Goal: Book appointment/travel/reservation

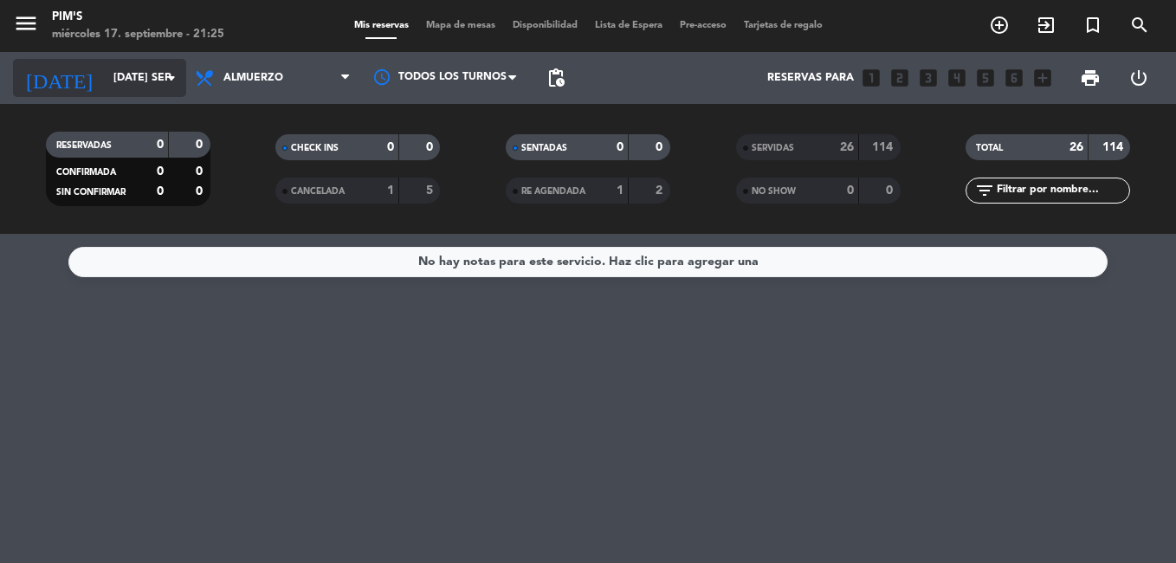
click at [122, 77] on input "[DATE] sep." at bounding box center [178, 77] width 146 height 29
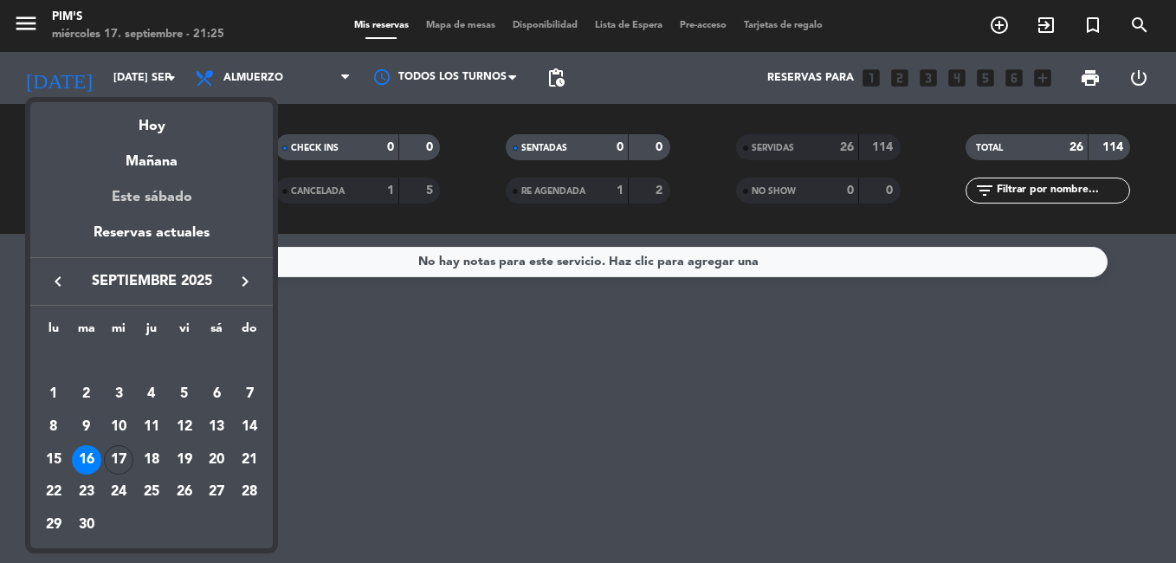
click at [120, 191] on div "Este sábado" at bounding box center [151, 197] width 243 height 49
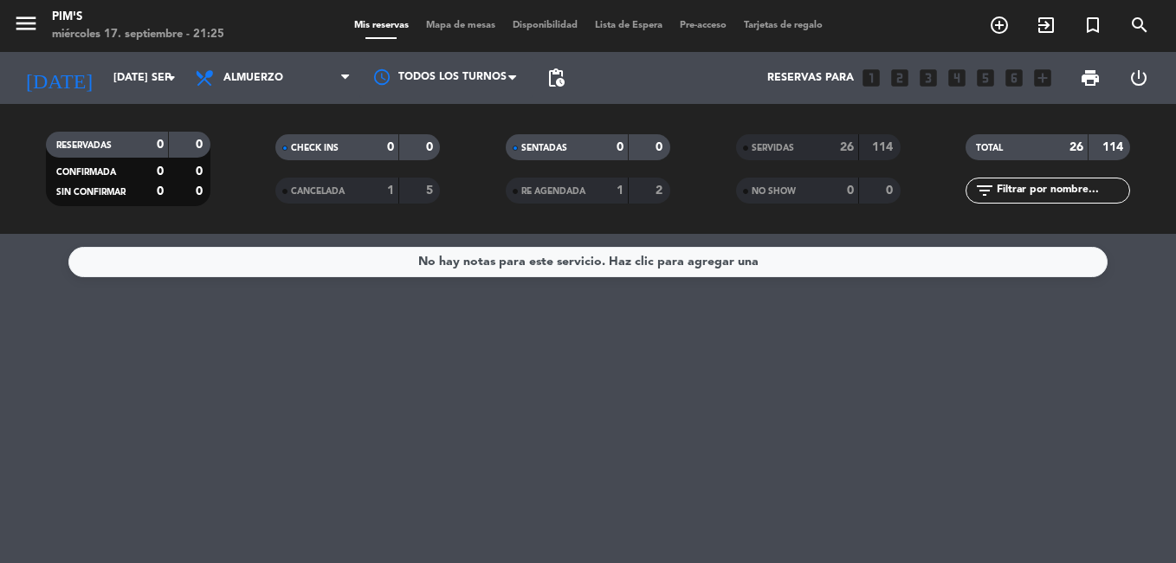
type input "sáb. [DATE]"
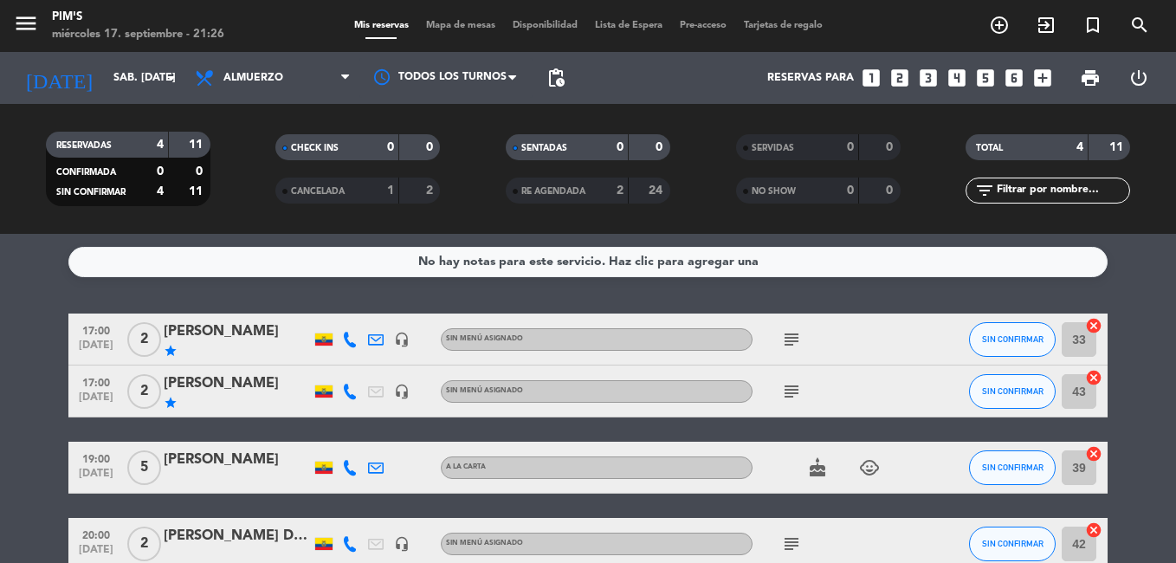
click at [38, 428] on bookings-row "17:00 [DATE] 2 [PERSON_NAME] star headset_mic Sin menú asignado subject SIN CON…" at bounding box center [588, 442] width 1176 height 256
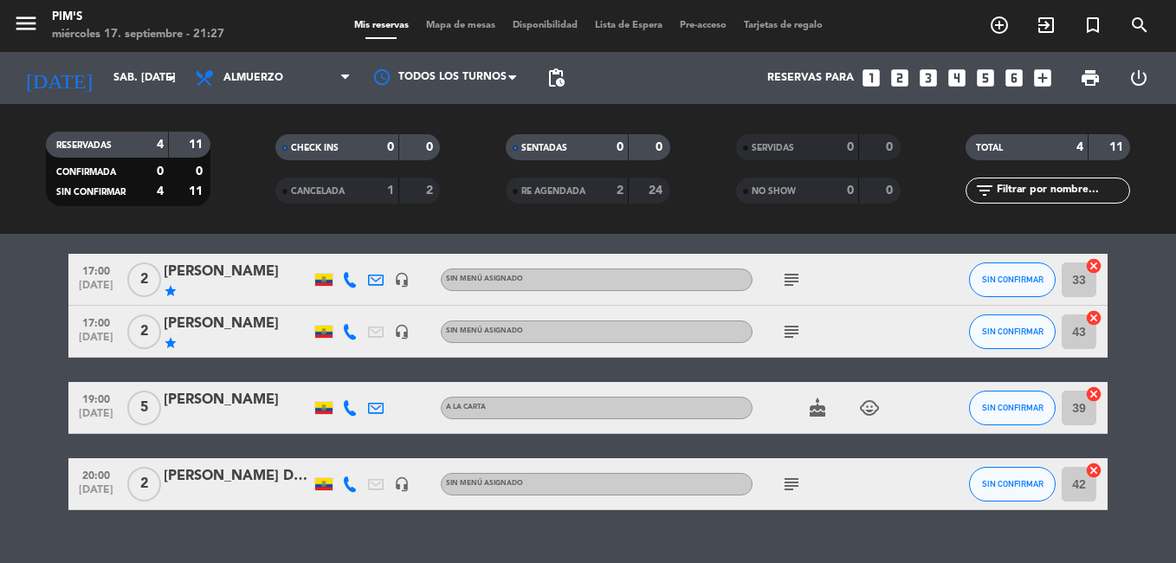
scroll to position [94, 0]
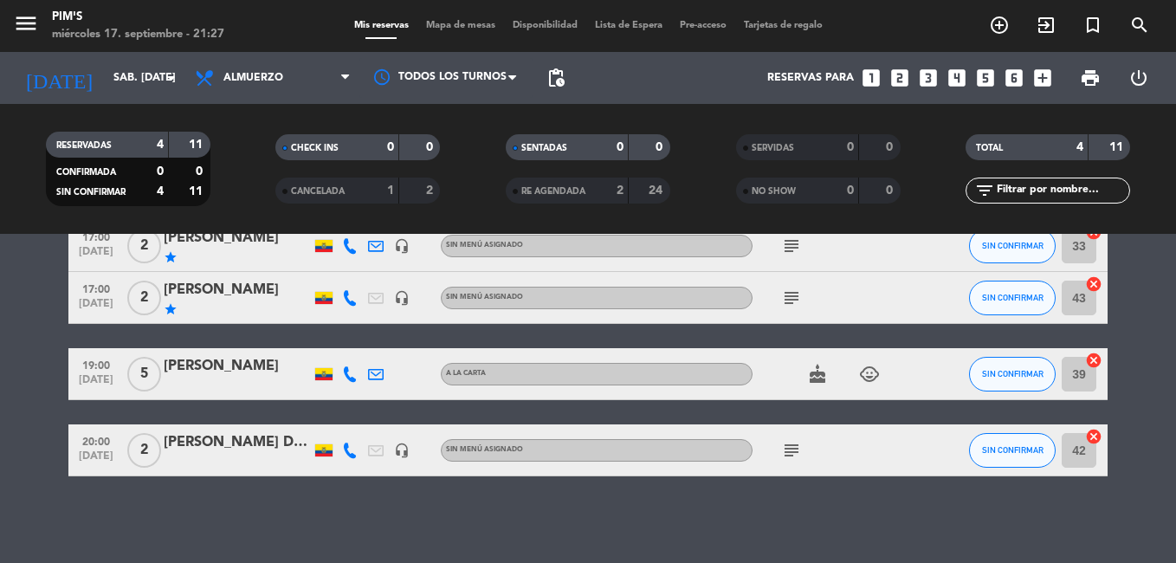
click at [892, 76] on icon "looks_two" at bounding box center [900, 78] width 23 height 23
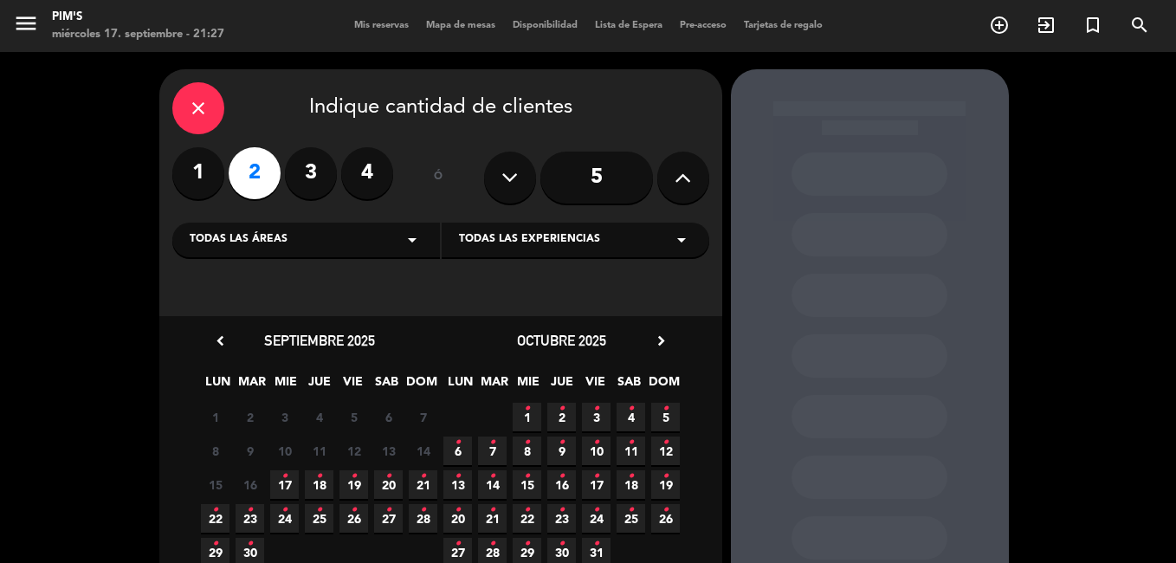
click at [388, 484] on icon "•" at bounding box center [389, 477] width 6 height 28
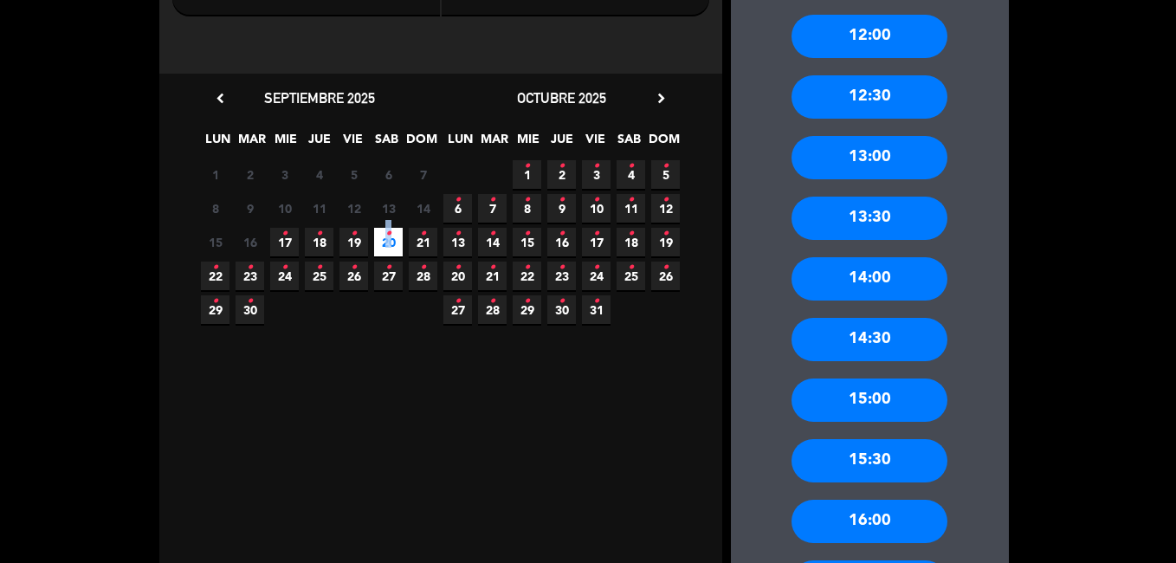
scroll to position [589, 0]
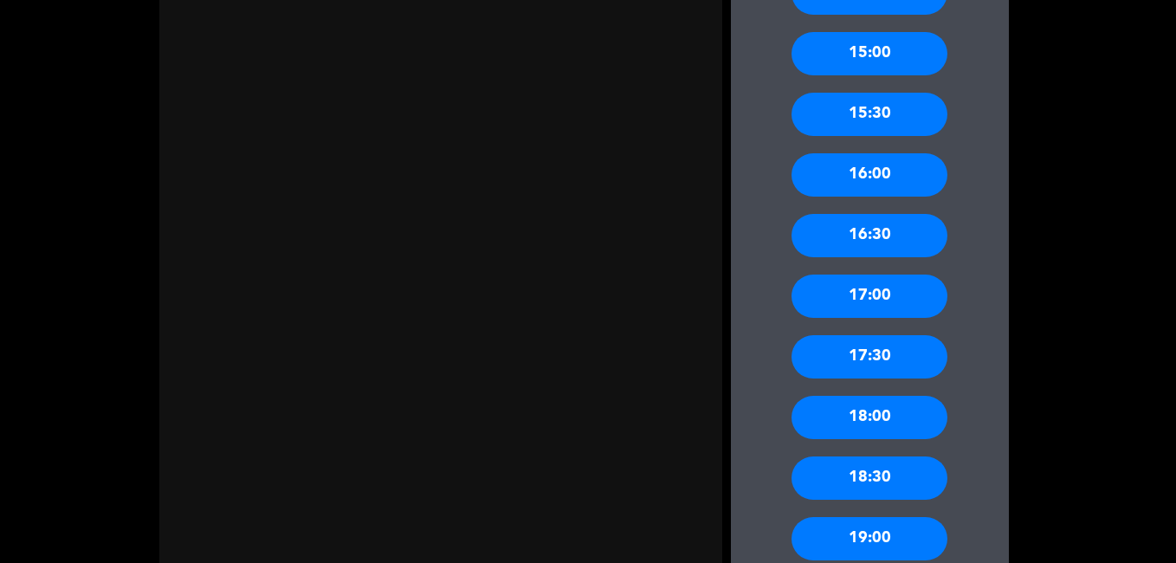
drag, startPoint x: 870, startPoint y: 301, endPoint x: 804, endPoint y: 343, distance: 78.3
click at [870, 299] on div "17:00" at bounding box center [870, 296] width 156 height 43
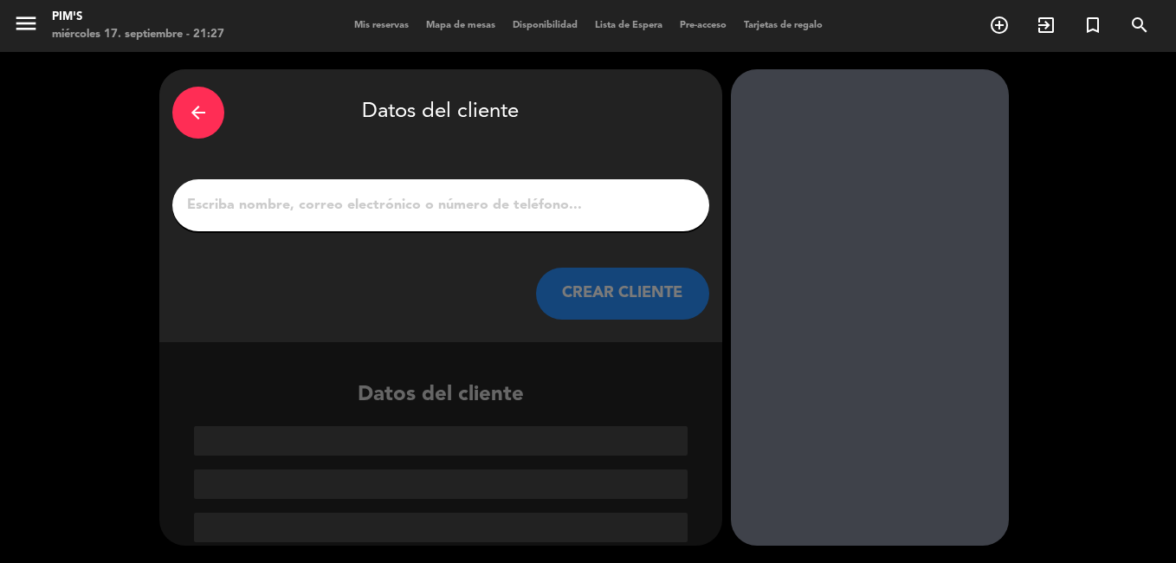
click at [376, 258] on div "arrow_back Datos del cliente CREAR CLIENTE" at bounding box center [440, 205] width 563 height 273
click at [343, 198] on input "1" at bounding box center [440, 205] width 511 height 24
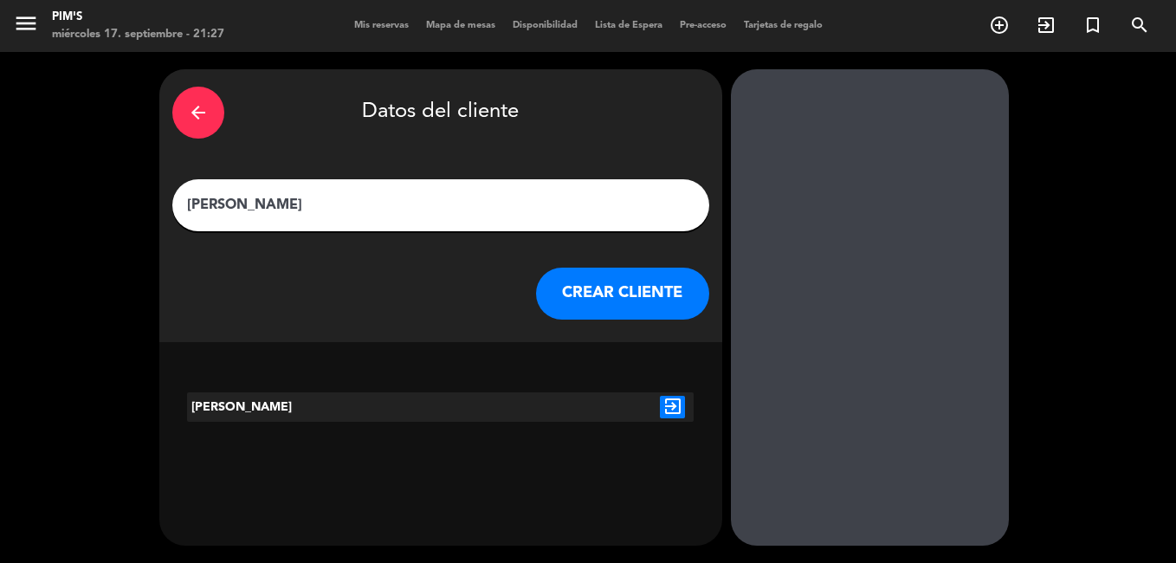
type input "[PERSON_NAME]"
click at [673, 406] on icon "exit_to_app" at bounding box center [672, 407] width 25 height 23
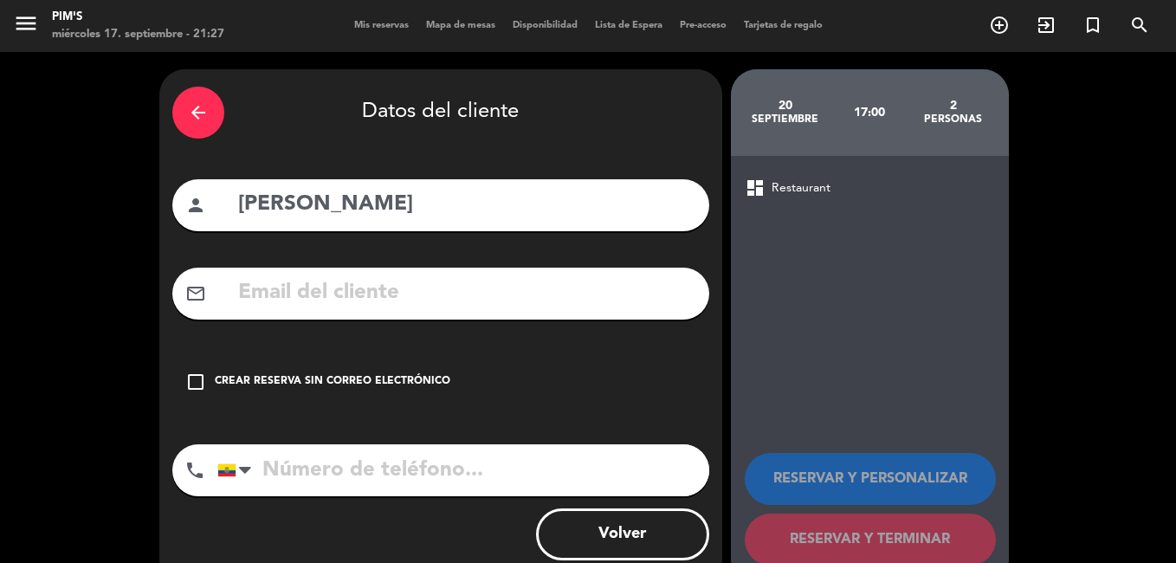
click at [288, 363] on div "check_box_outline_blank Crear reserva sin correo electrónico" at bounding box center [440, 382] width 537 height 52
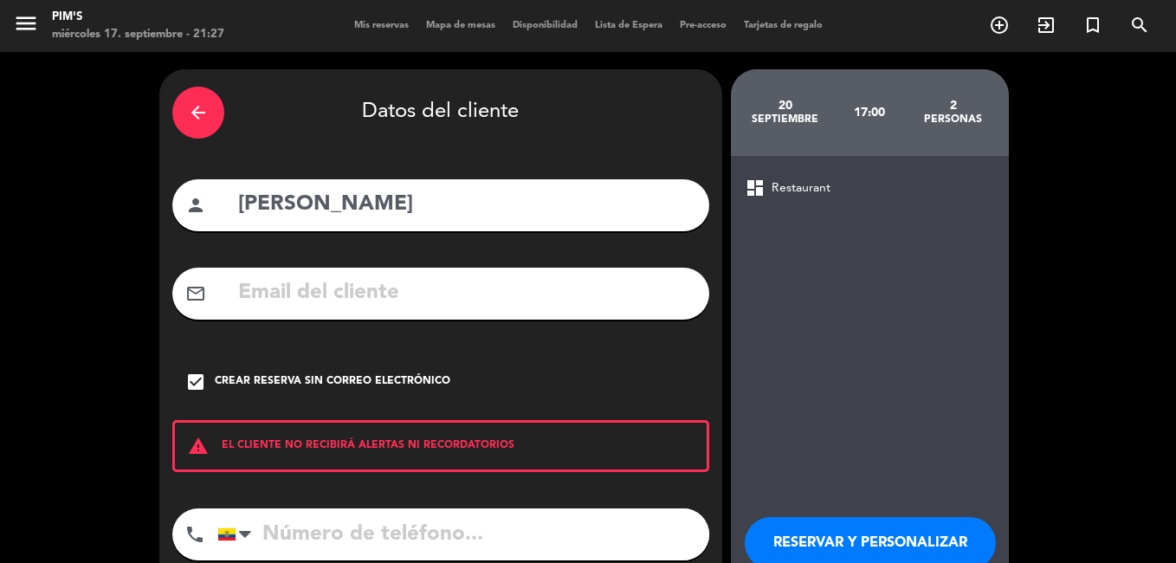
drag, startPoint x: 378, startPoint y: 532, endPoint x: 369, endPoint y: 529, distance: 9.0
click at [374, 530] on input "tel" at bounding box center [463, 535] width 492 height 52
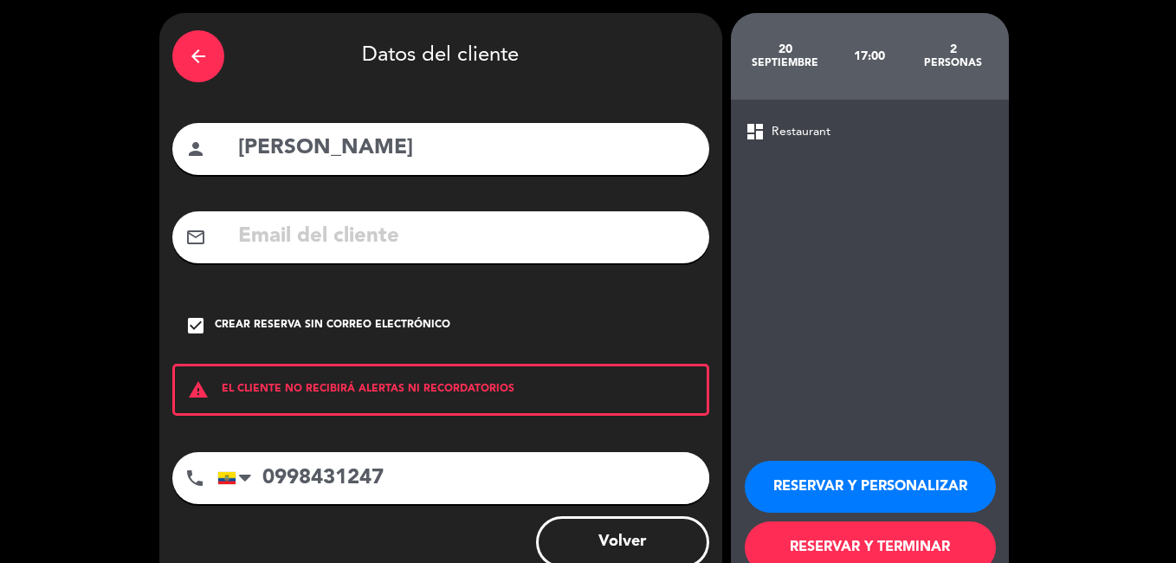
scroll to position [87, 0]
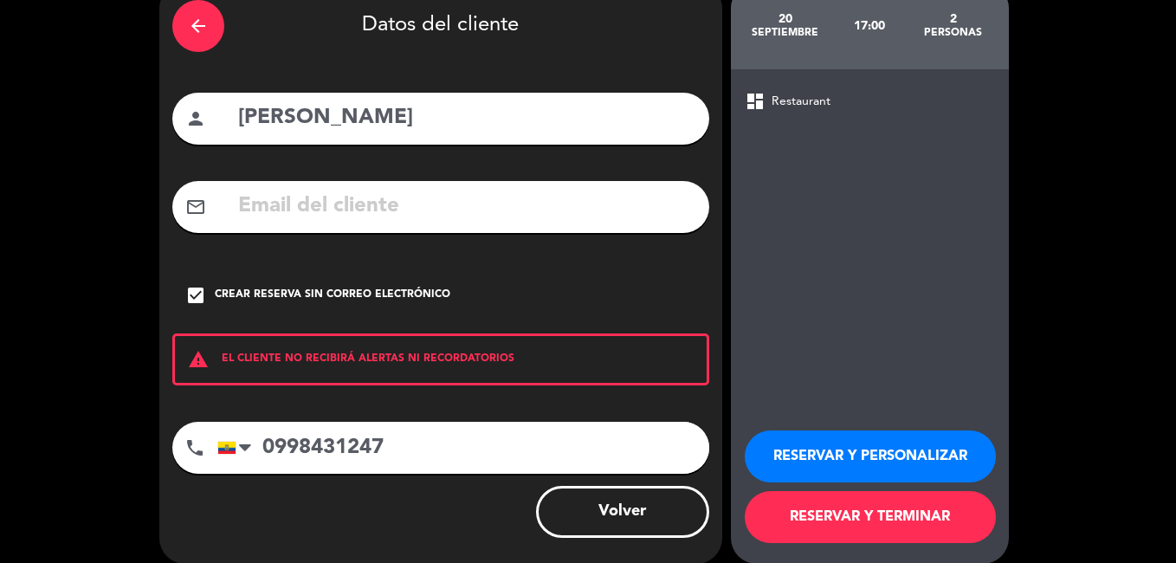
type input "0998431247"
click at [877, 459] on button "RESERVAR Y PERSONALIZAR" at bounding box center [870, 457] width 251 height 52
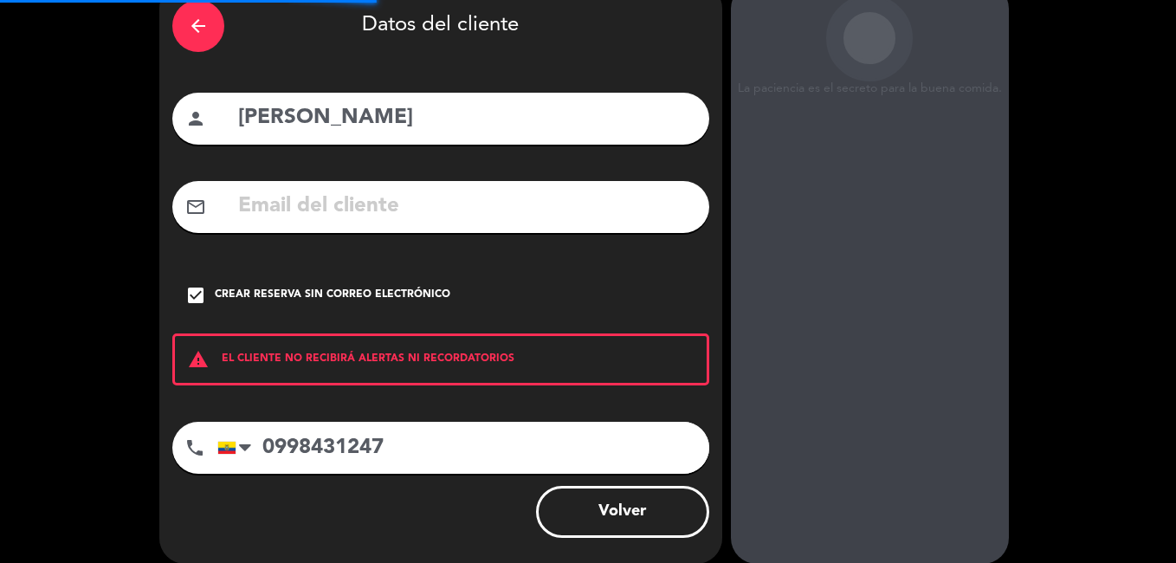
scroll to position [69, 0]
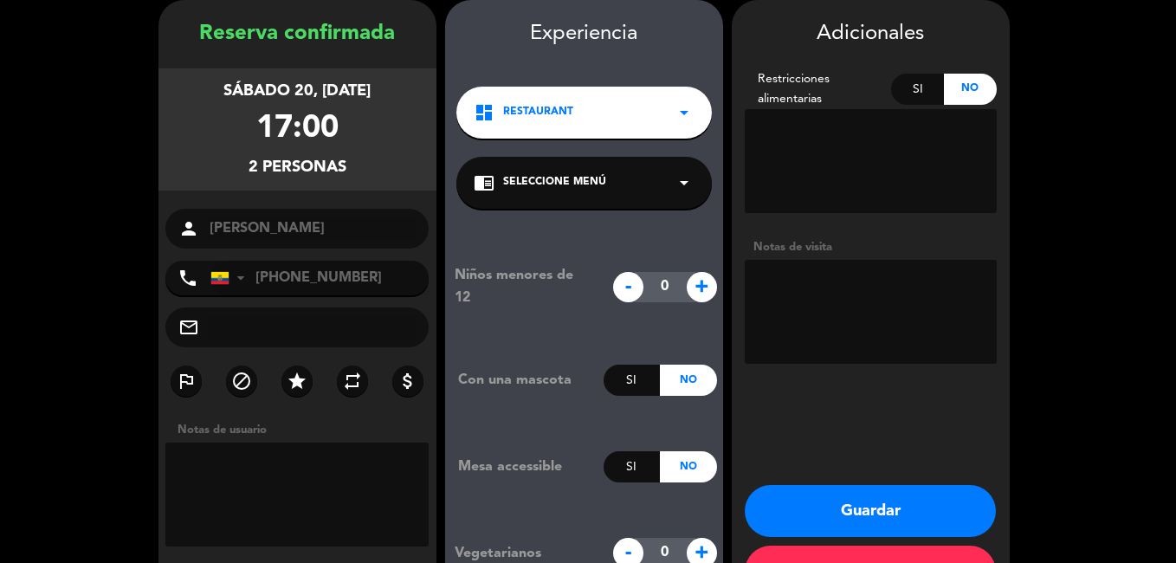
click at [852, 294] on textarea at bounding box center [871, 312] width 252 height 104
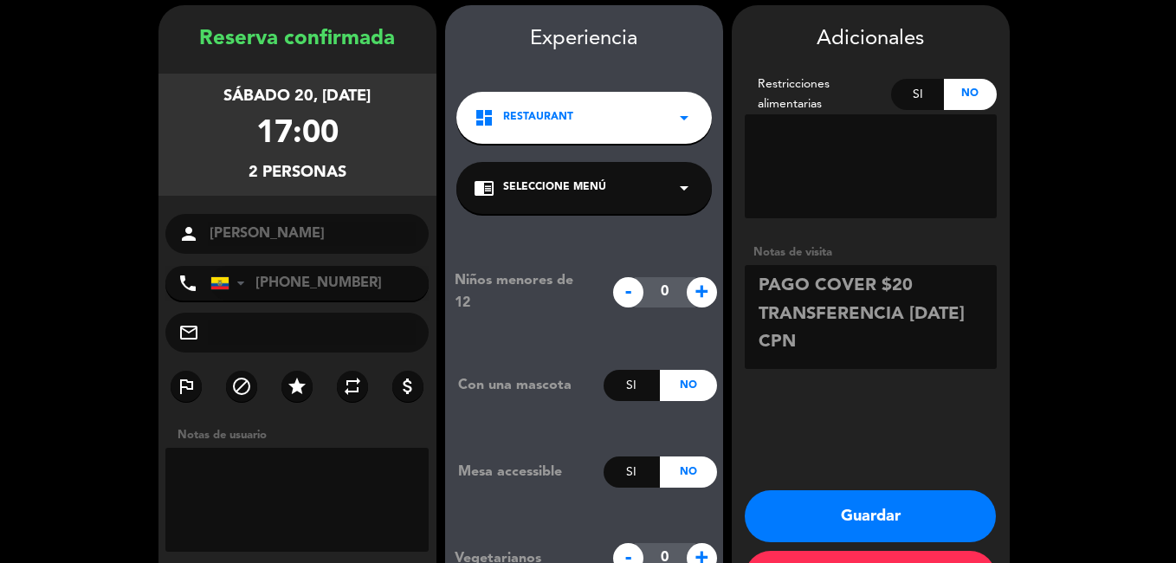
scroll to position [130, 0]
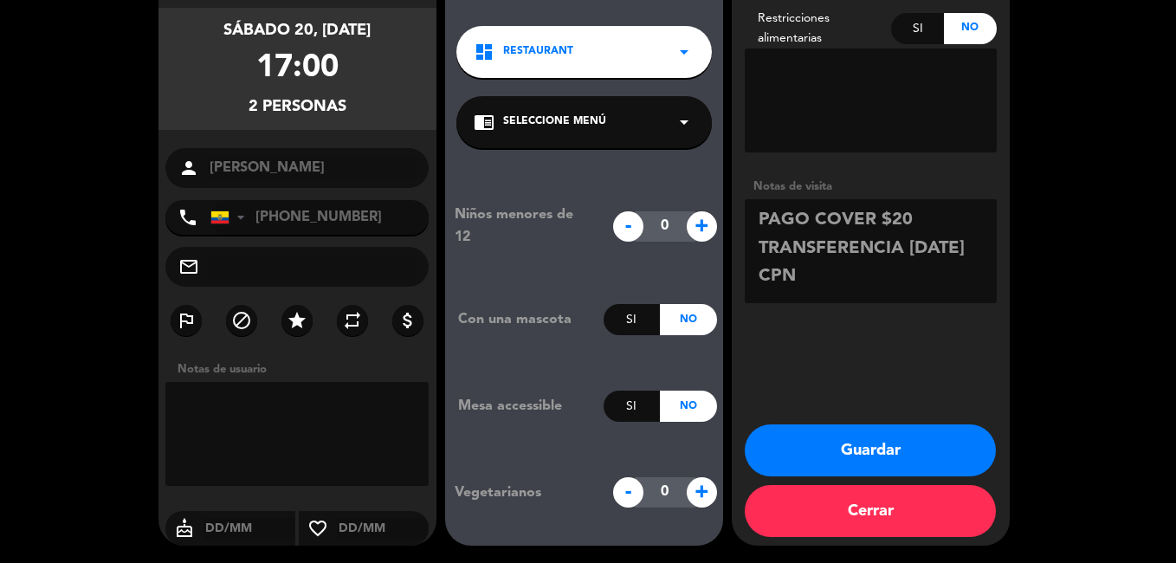
type textarea "PAGO COVER $20 TRANSFERENCIA [DATE] CPN"
click at [888, 437] on button "Guardar" at bounding box center [870, 450] width 251 height 52
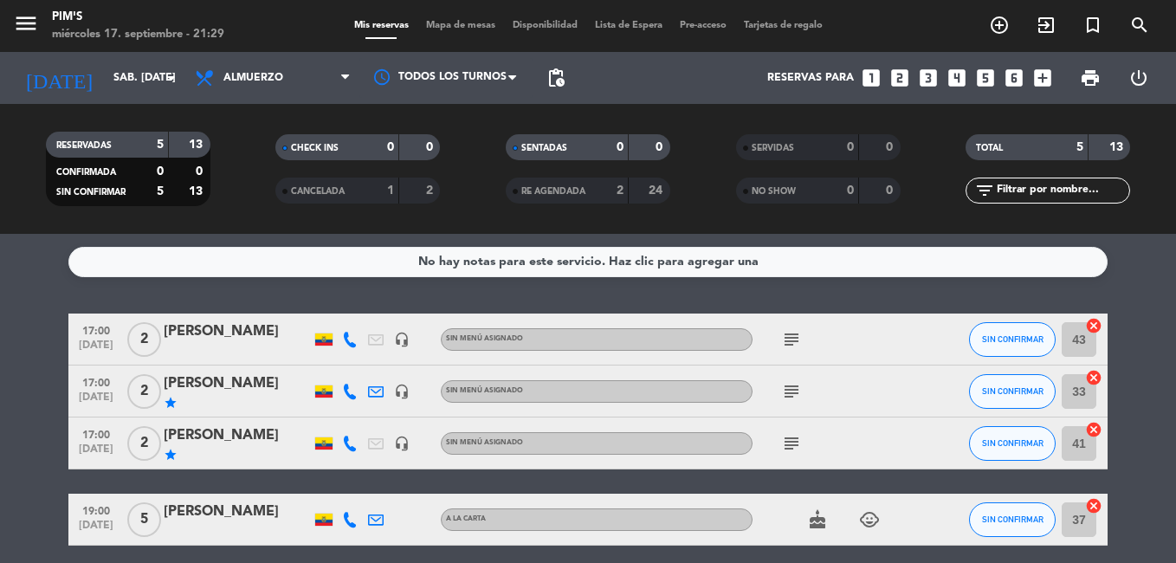
click at [205, 322] on div "[PERSON_NAME]" at bounding box center [237, 332] width 147 height 23
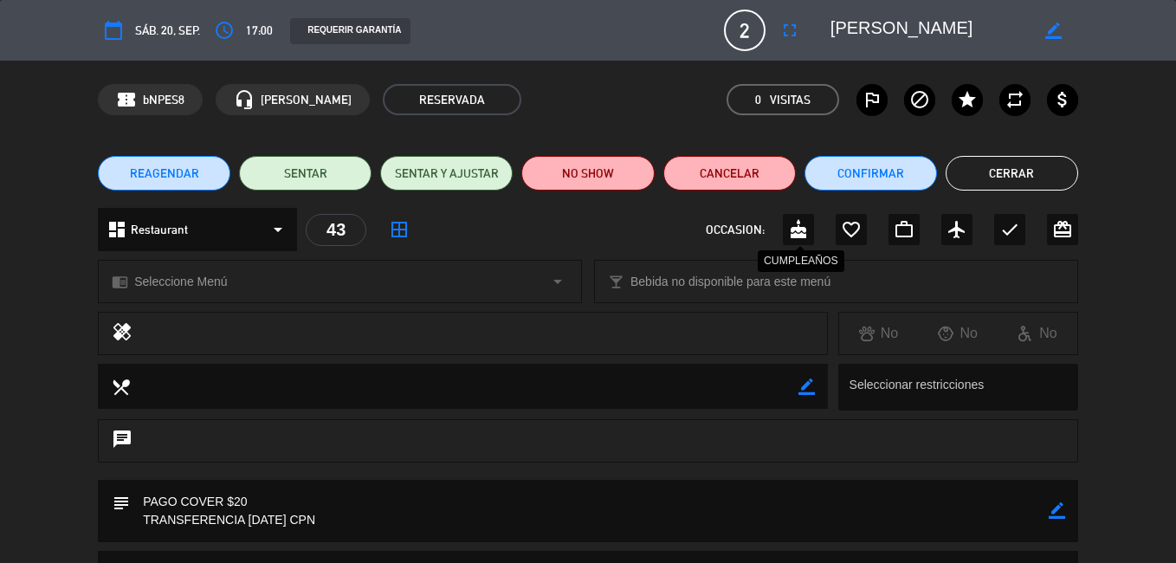
click at [796, 233] on icon "cake" at bounding box center [798, 229] width 21 height 21
click at [966, 97] on icon "star" at bounding box center [967, 99] width 21 height 21
click at [962, 101] on icon "star" at bounding box center [967, 99] width 21 height 21
click at [964, 100] on icon "star" at bounding box center [967, 99] width 21 height 21
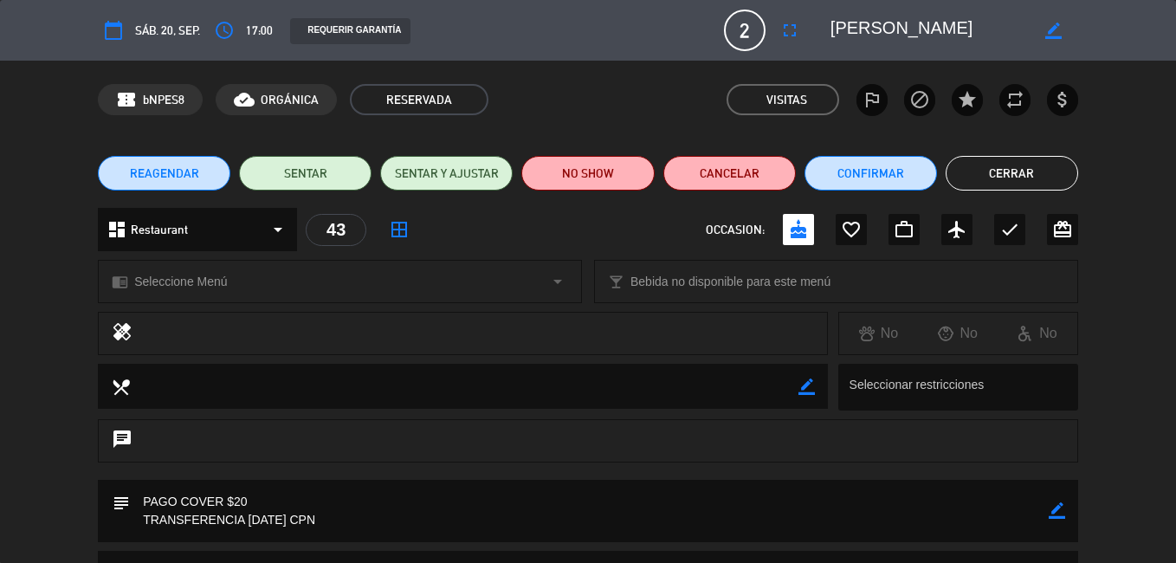
click at [1014, 172] on button "Cerrar" at bounding box center [1012, 173] width 133 height 35
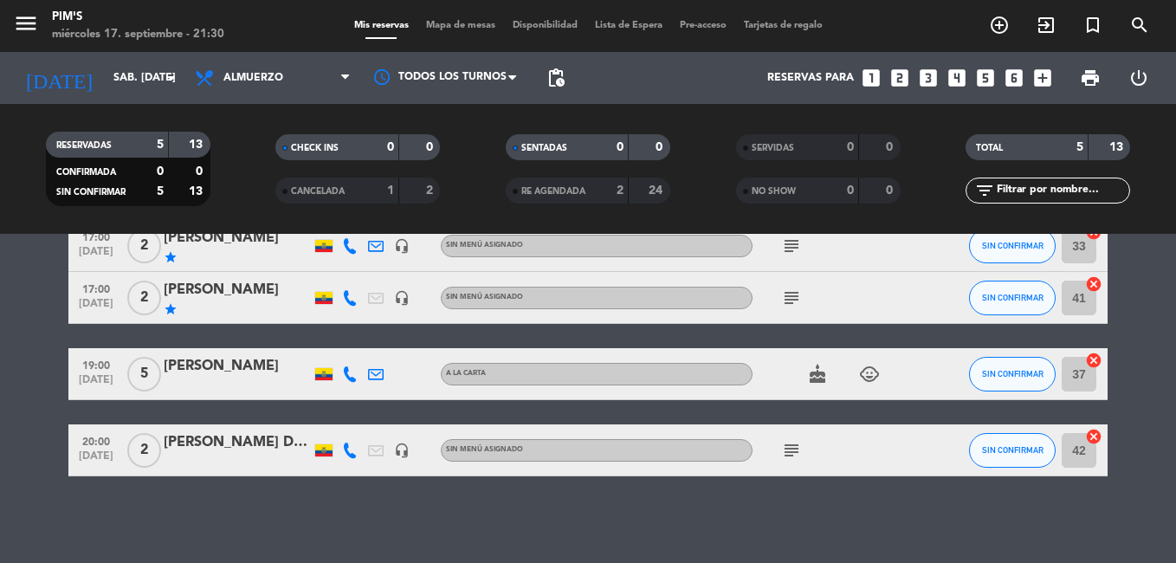
scroll to position [59, 0]
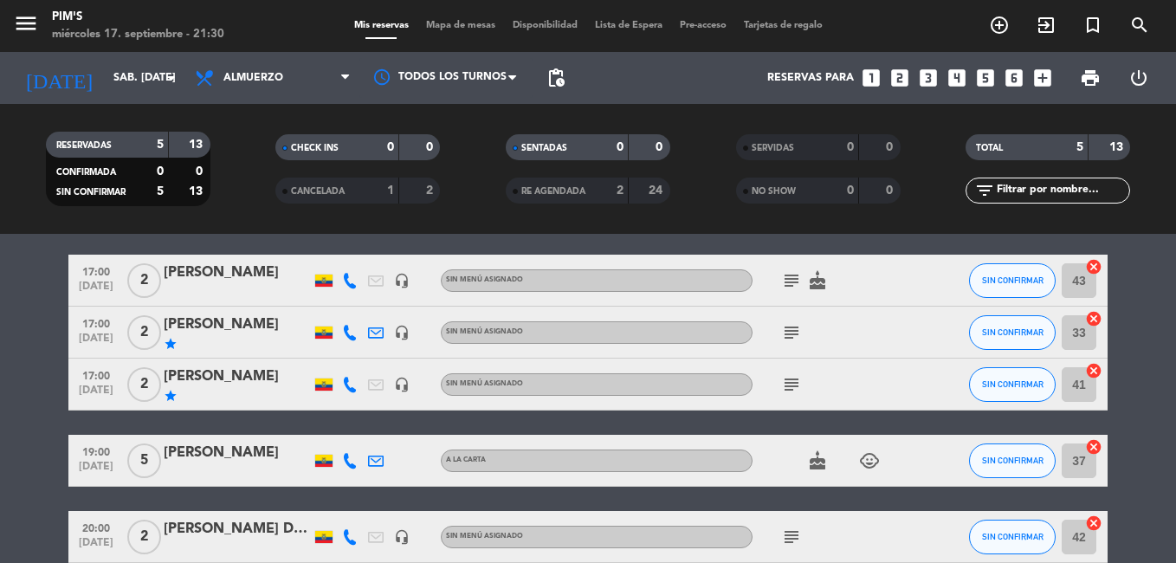
click at [195, 279] on div "[PERSON_NAME]" at bounding box center [237, 273] width 147 height 23
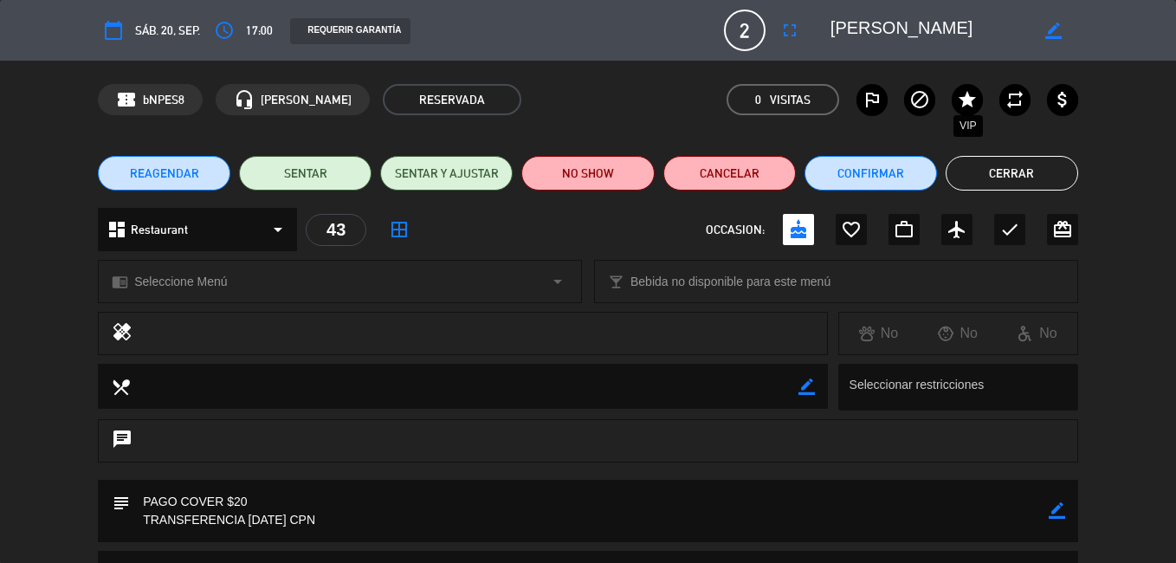
click at [958, 98] on icon "star" at bounding box center [967, 99] width 21 height 21
click at [1013, 174] on button "Cerrar" at bounding box center [1012, 173] width 133 height 35
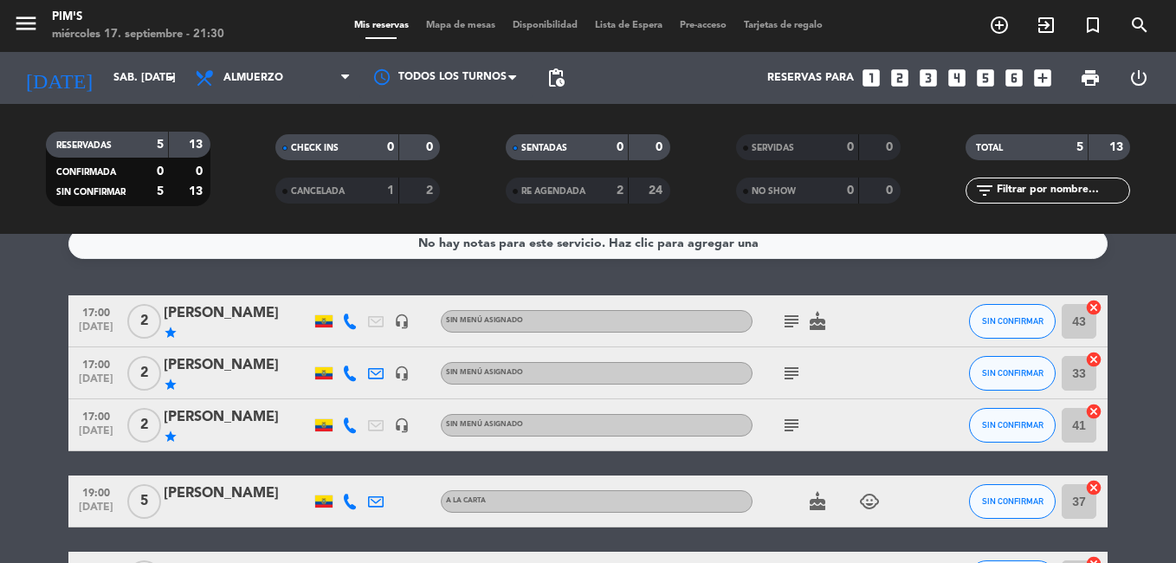
scroll to position [0, 0]
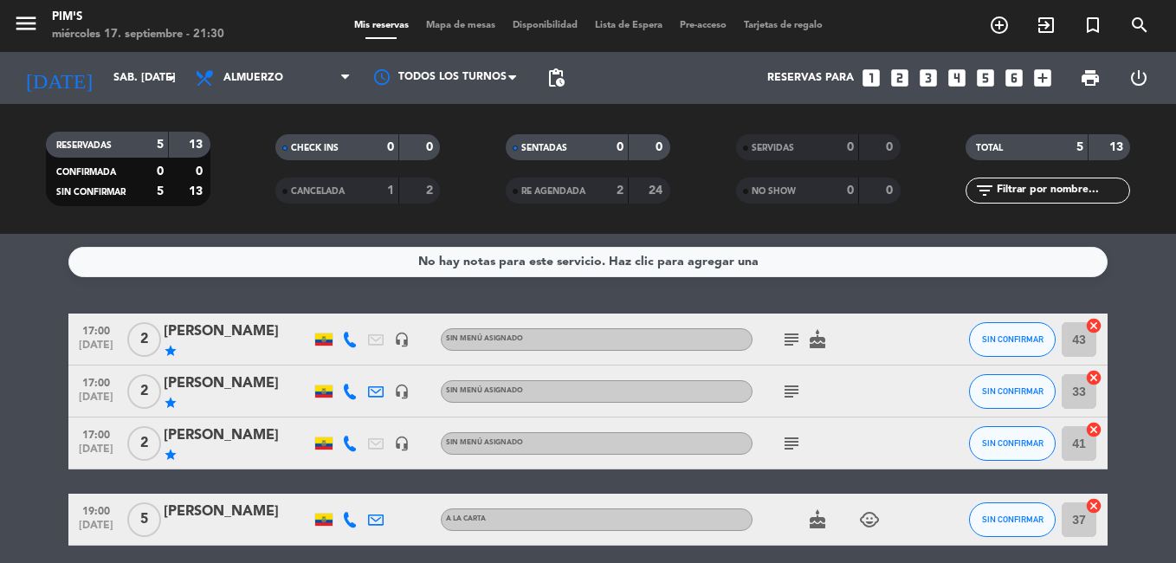
click at [792, 340] on icon "subject" at bounding box center [791, 339] width 21 height 21
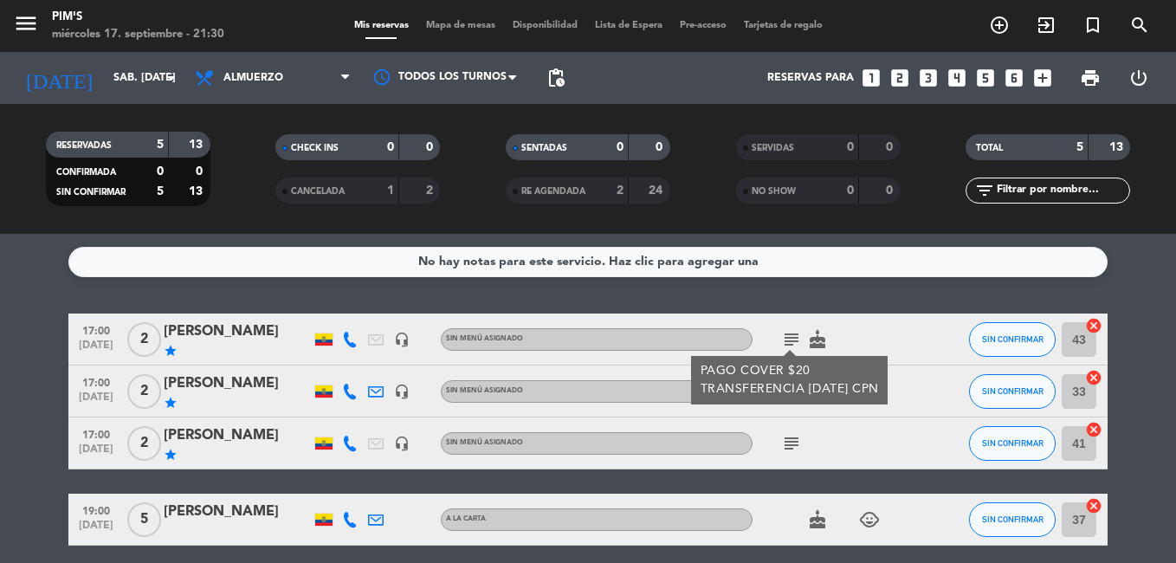
click at [792, 340] on icon "subject" at bounding box center [791, 339] width 21 height 21
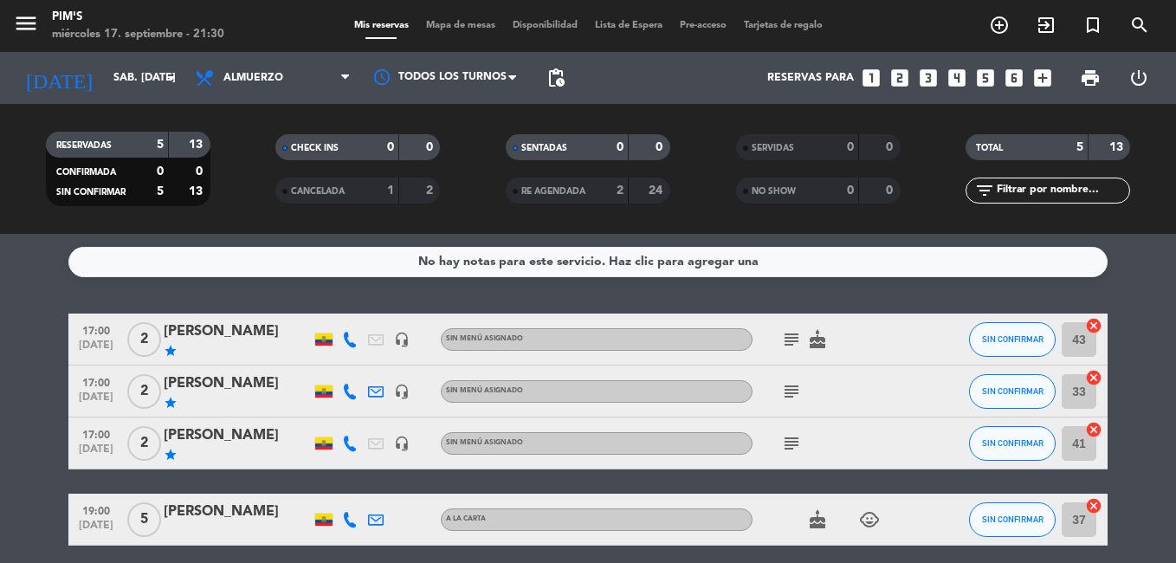
click at [788, 392] on icon "subject" at bounding box center [791, 391] width 21 height 21
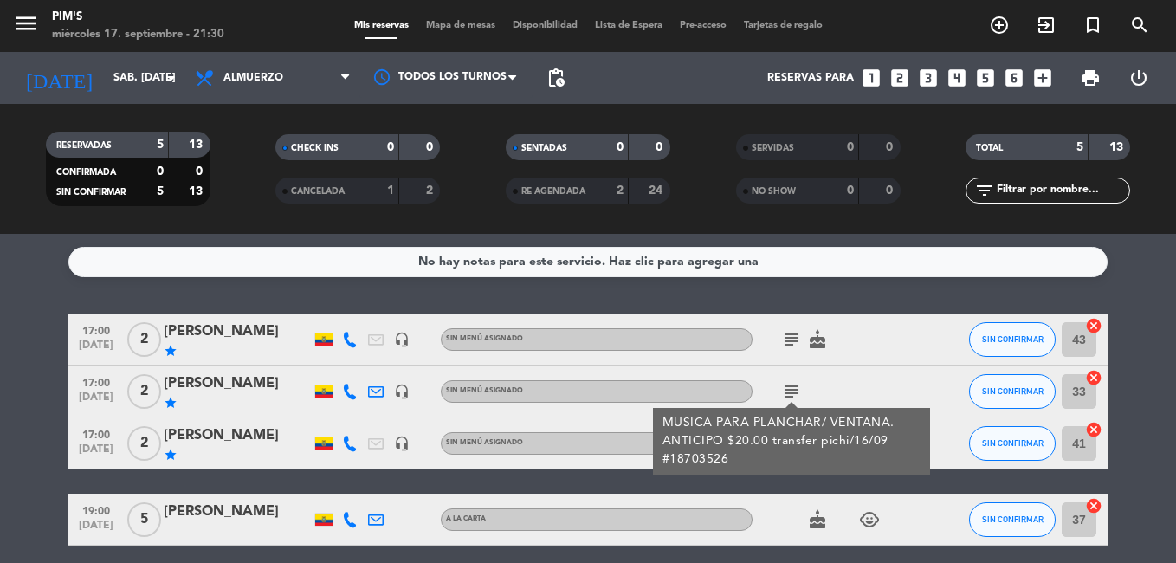
click at [786, 390] on icon "subject" at bounding box center [791, 391] width 21 height 21
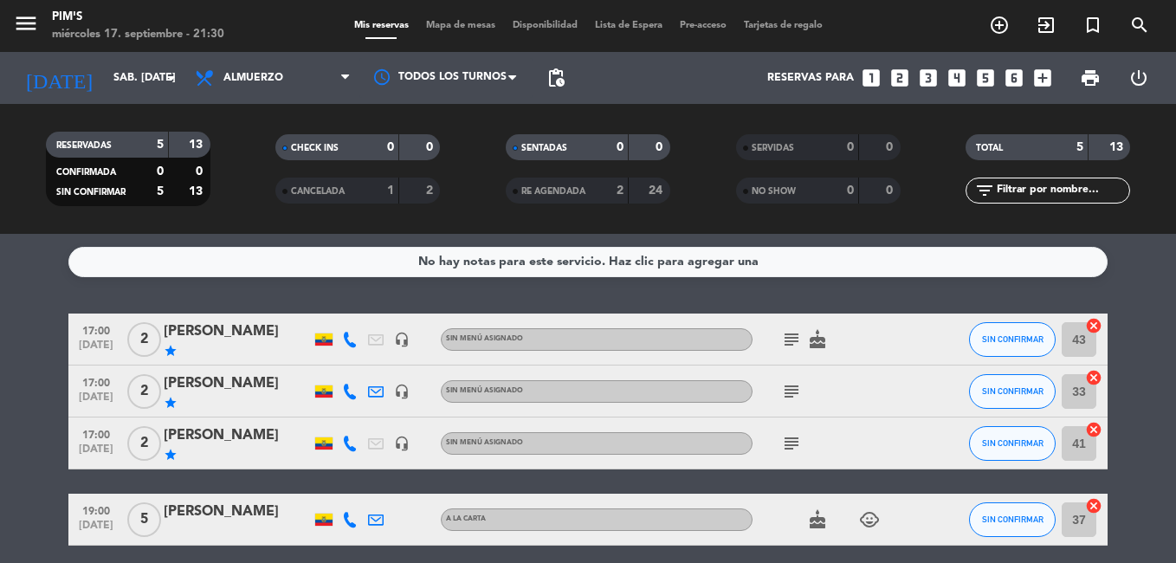
drag, startPoint x: 786, startPoint y: 390, endPoint x: 901, endPoint y: 399, distance: 115.6
click at [901, 399] on div "subject" at bounding box center [831, 391] width 156 height 51
click at [787, 385] on icon "subject" at bounding box center [791, 391] width 21 height 21
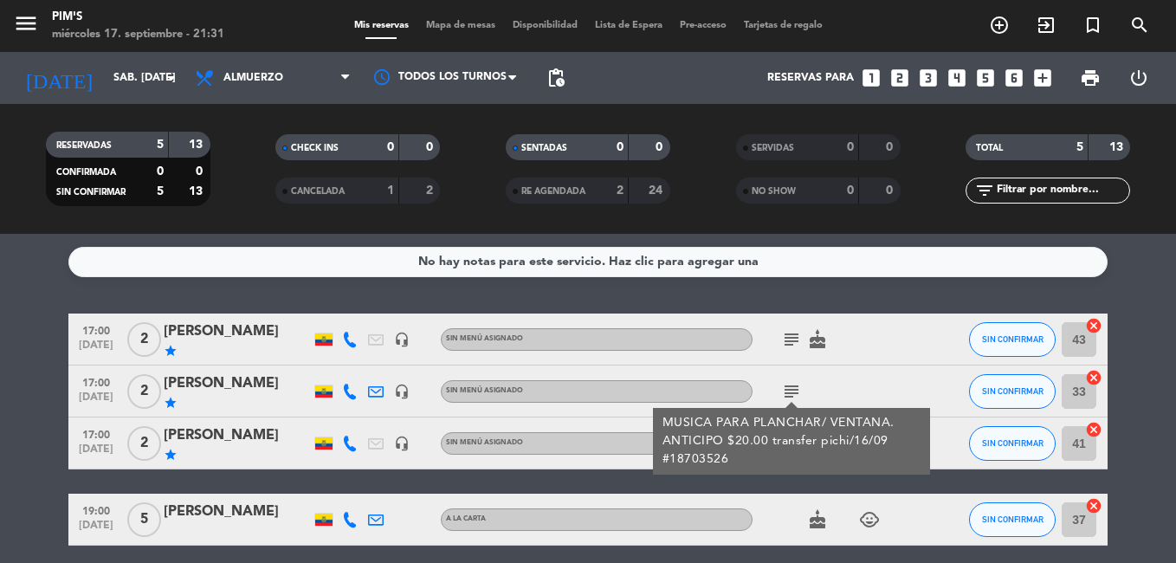
click at [794, 390] on icon "subject" at bounding box center [791, 391] width 21 height 21
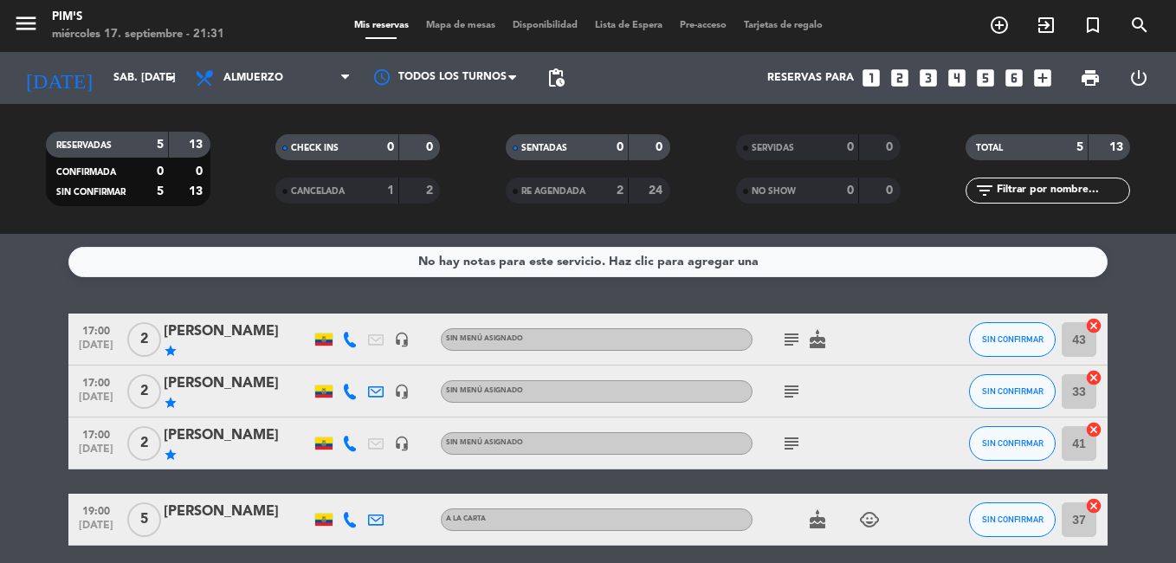
click at [783, 326] on div "subject cake" at bounding box center [831, 339] width 156 height 51
click at [786, 343] on icon "subject" at bounding box center [791, 339] width 21 height 21
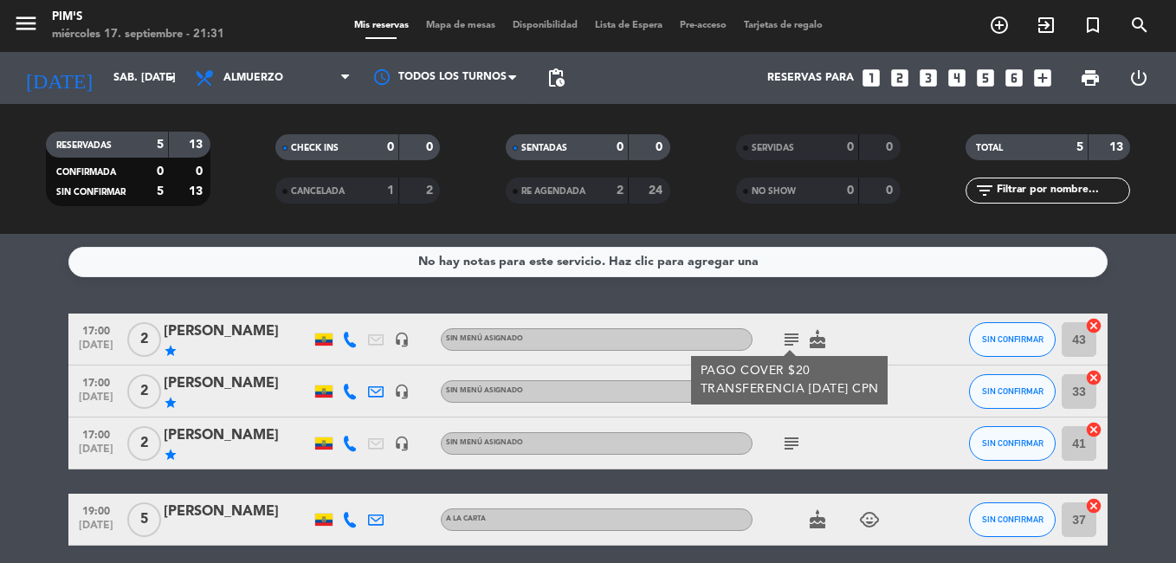
click at [220, 334] on div "[PERSON_NAME]" at bounding box center [237, 332] width 147 height 23
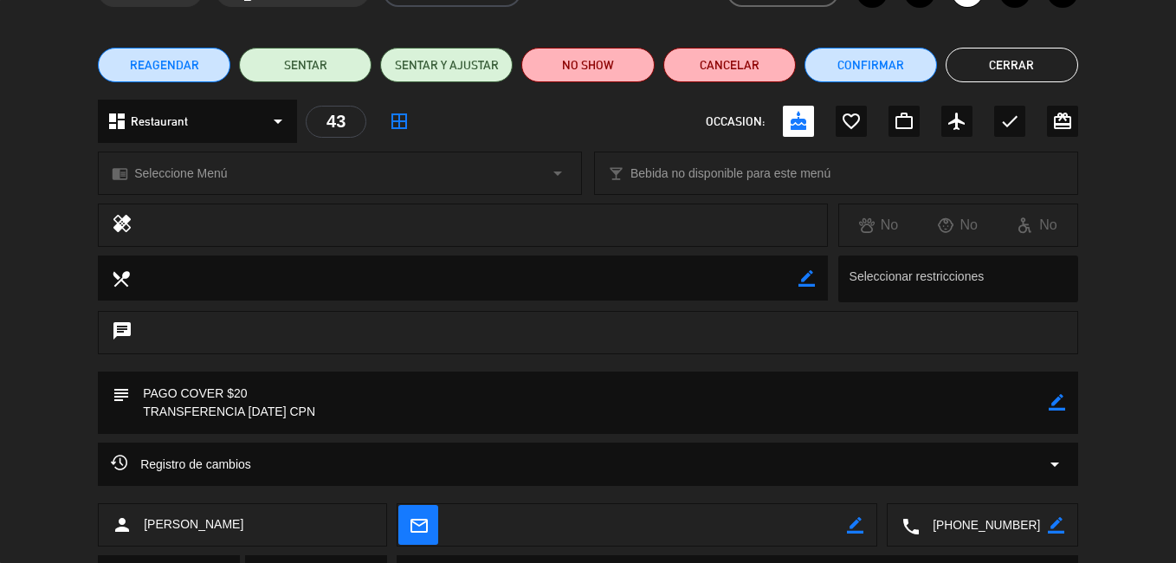
scroll to position [197, 0]
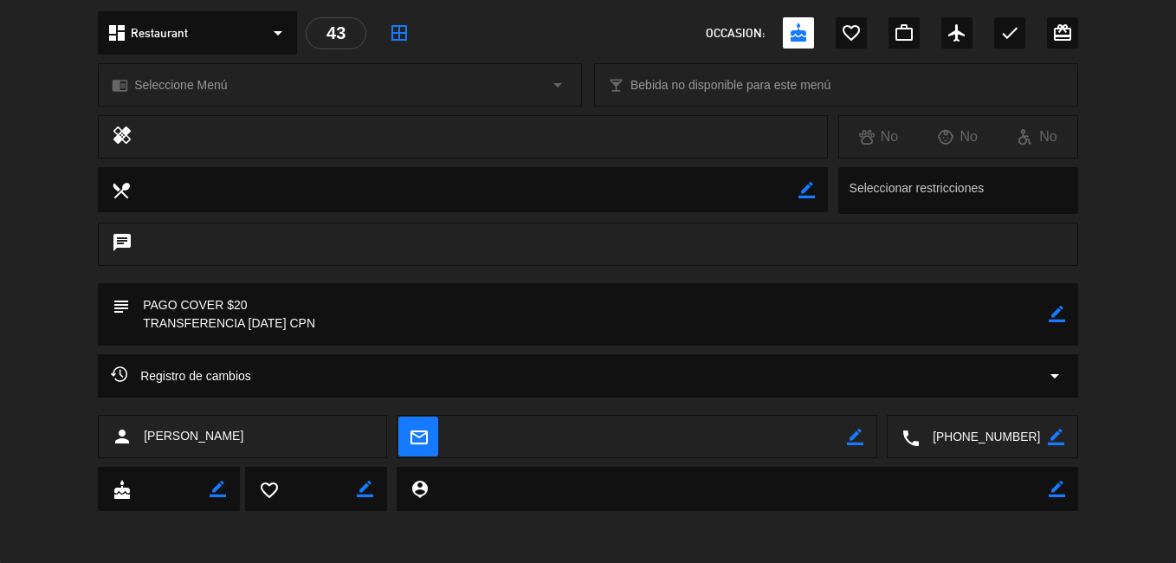
click at [1051, 310] on icon "border_color" at bounding box center [1057, 314] width 16 height 16
type textarea "PAGO COVER $20 TRANSFERENCIA [DATE] CPN No. 24183528"
click at [1057, 318] on icon at bounding box center [1057, 314] width 16 height 16
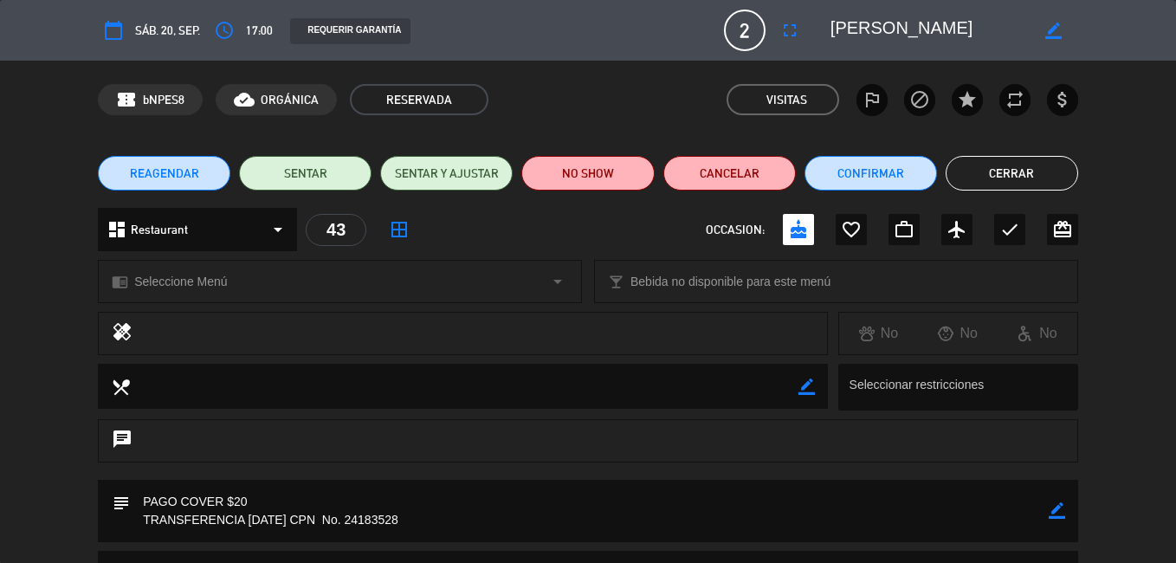
click at [1027, 182] on button "Cerrar" at bounding box center [1012, 173] width 133 height 35
